Goal: Task Accomplishment & Management: Manage account settings

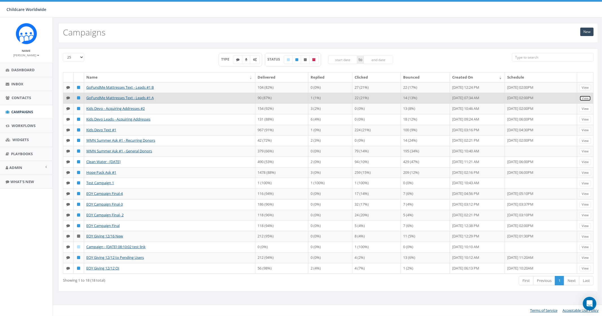
click at [580, 97] on link "View" at bounding box center [585, 99] width 12 height 6
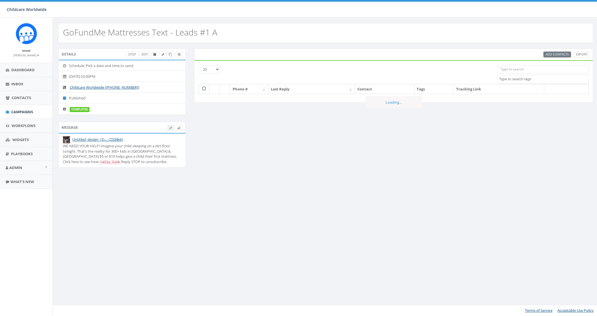
select select
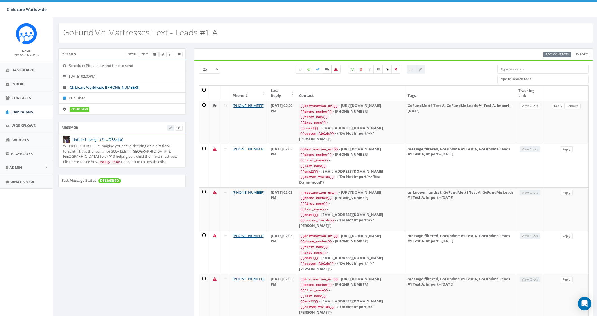
click at [326, 68] on icon at bounding box center [326, 69] width 3 height 3
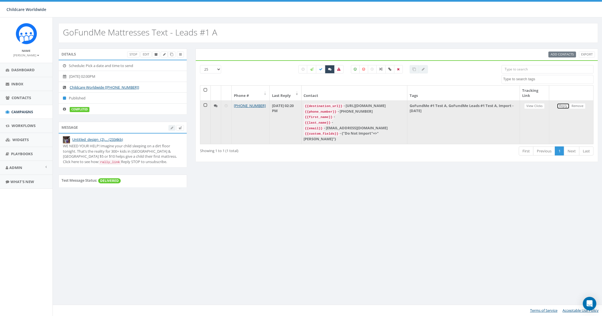
click at [565, 108] on link "Reply" at bounding box center [563, 106] width 13 height 6
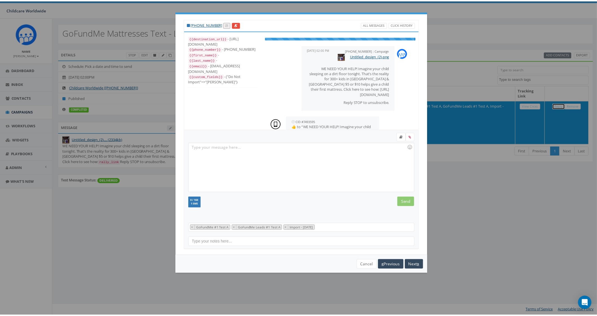
scroll to position [39, 0]
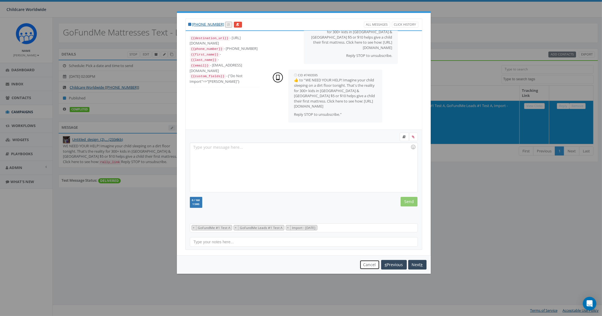
click at [368, 263] on button "Cancel" at bounding box center [370, 265] width 20 height 10
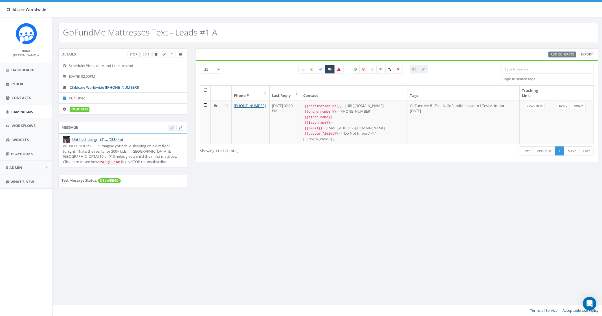
click at [328, 72] on label at bounding box center [330, 69] width 10 height 8
checkbox input "false"
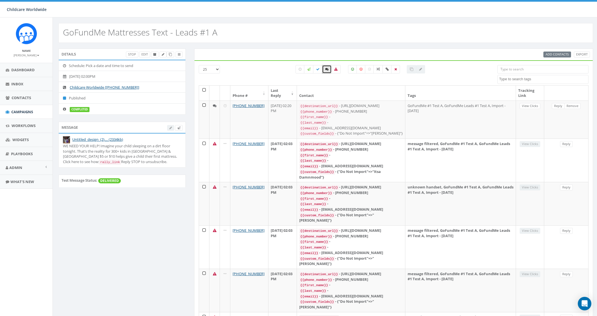
click at [519, 69] on input "search" at bounding box center [542, 69] width 91 height 8
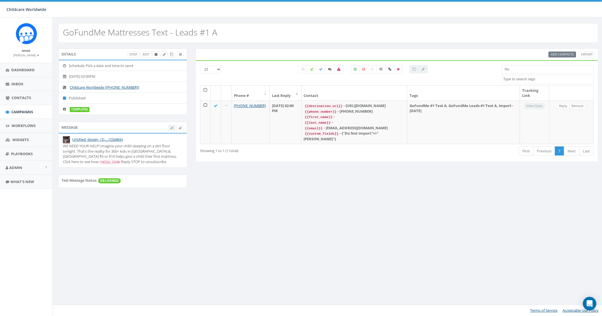
type input "H"
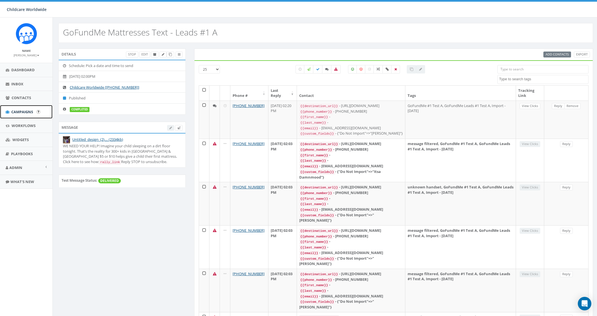
click at [27, 114] on span "Campaigns" at bounding box center [22, 111] width 22 height 5
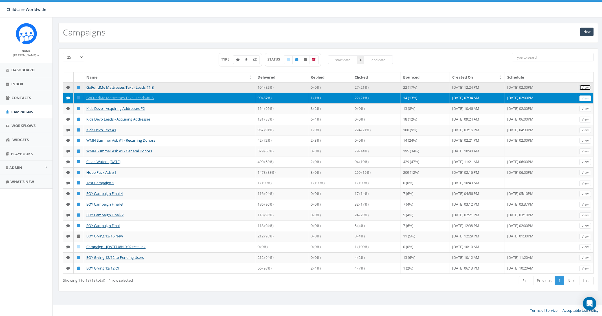
click at [582, 85] on link "View" at bounding box center [585, 88] width 12 height 6
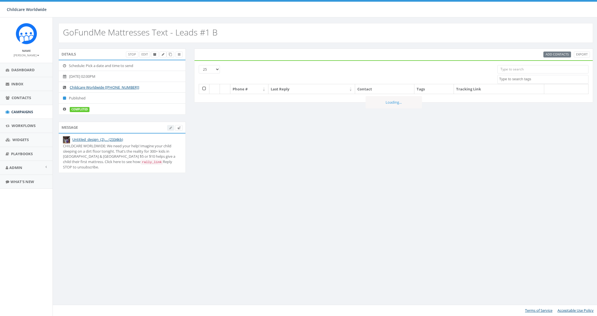
select select
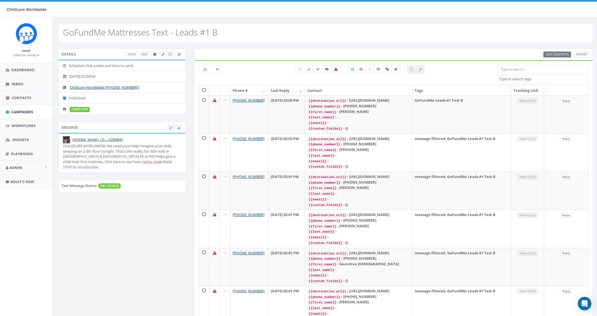
click at [514, 68] on input "search" at bounding box center [542, 69] width 91 height 8
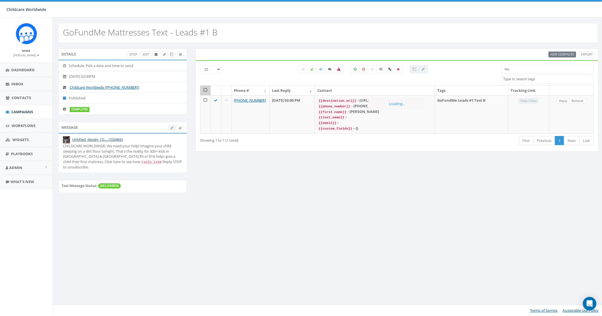
type input "H"
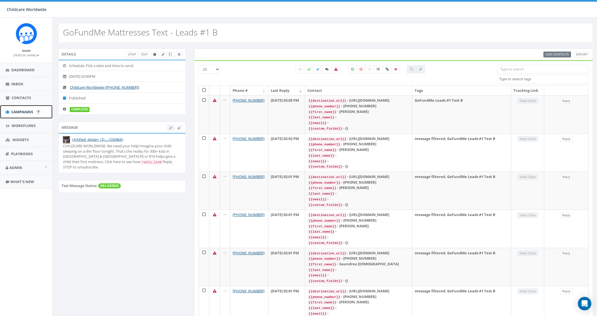
click at [17, 114] on span "Campaigns" at bounding box center [22, 111] width 22 height 5
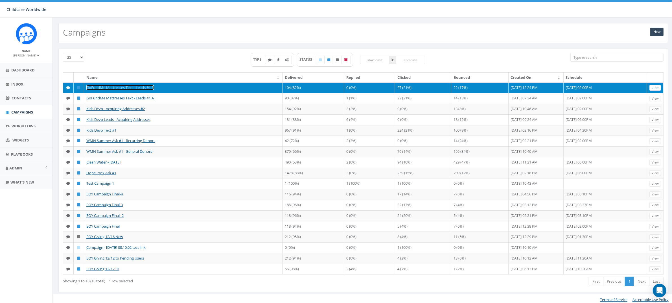
click at [125, 87] on link "GoFundMe Mattresses Text - Leads #1 B" at bounding box center [119, 87] width 67 height 5
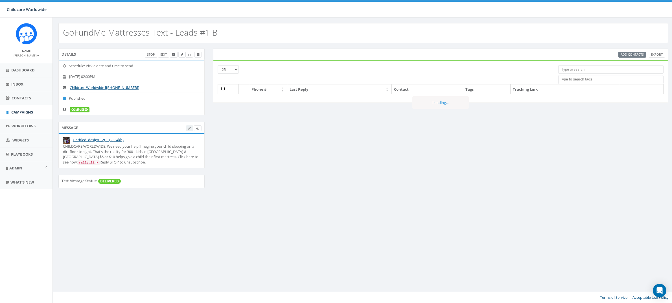
select select
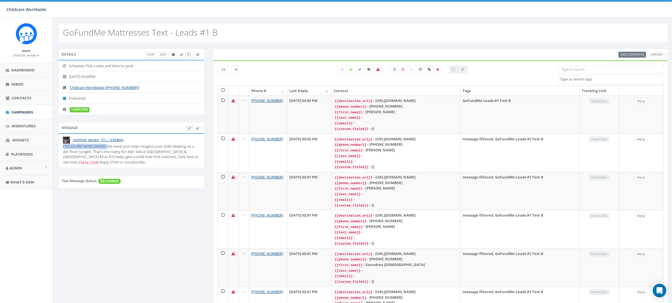
drag, startPoint x: 61, startPoint y: 146, endPoint x: 107, endPoint y: 148, distance: 45.8
click at [107, 148] on li "Untitled_design_(2).... (2334kb) CHILDCARE WORLDWIDE: We need your help! Imagin…" at bounding box center [132, 151] width 146 height 34
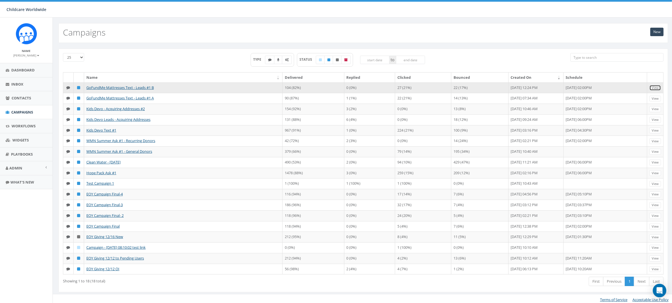
drag, startPoint x: 658, startPoint y: 88, endPoint x: 652, endPoint y: 88, distance: 6.5
click at [658, 88] on link "View" at bounding box center [655, 88] width 12 height 6
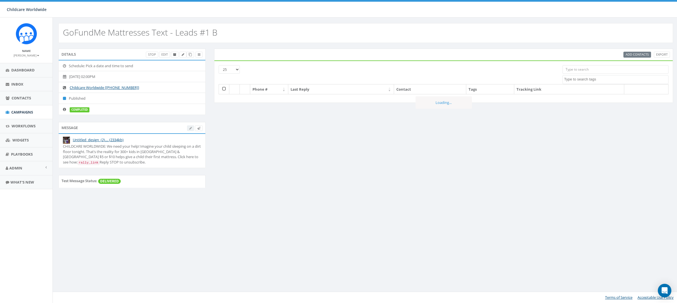
select select
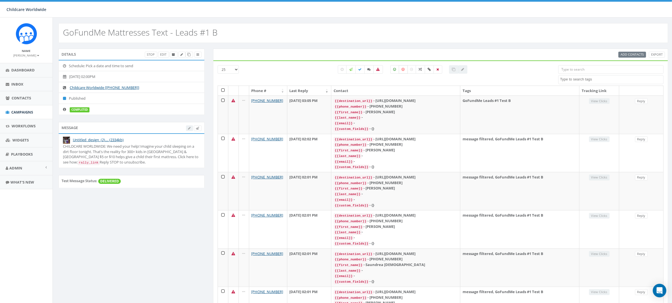
click at [402, 70] on icon at bounding box center [403, 69] width 3 height 3
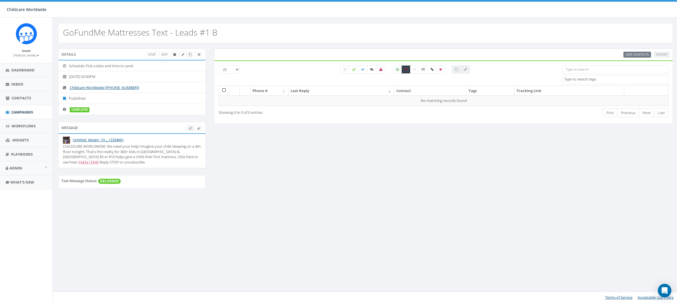
click at [402, 70] on label at bounding box center [405, 69] width 9 height 8
checkbox input "false"
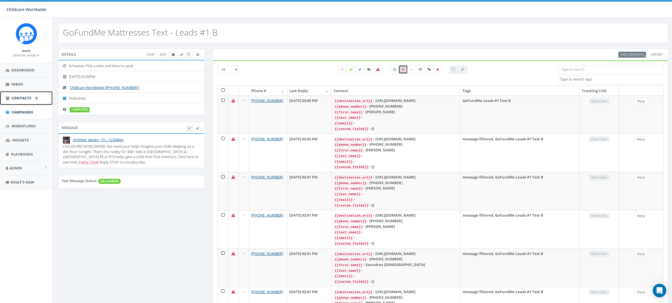
click at [19, 99] on span "Contacts" at bounding box center [21, 97] width 19 height 5
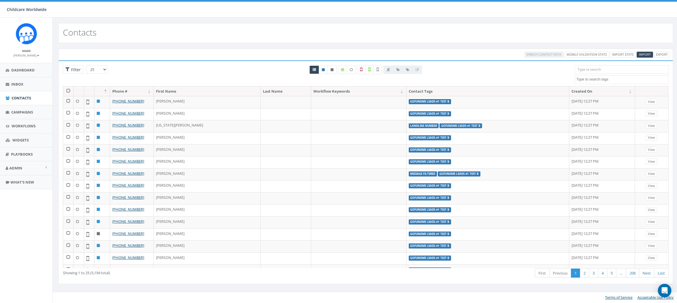
select select
click at [331, 70] on icon at bounding box center [332, 69] width 3 height 3
radio input "true"
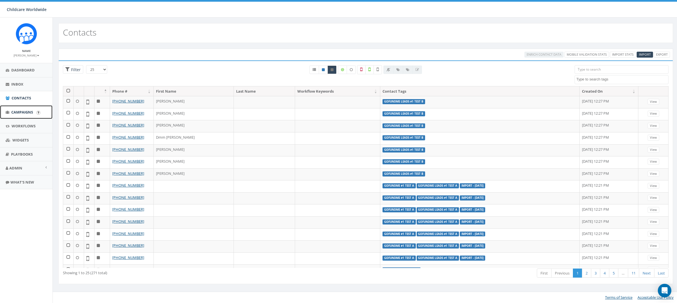
click at [15, 110] on span "Campaigns" at bounding box center [22, 111] width 22 height 5
